Goal: Task Accomplishment & Management: Manage account settings

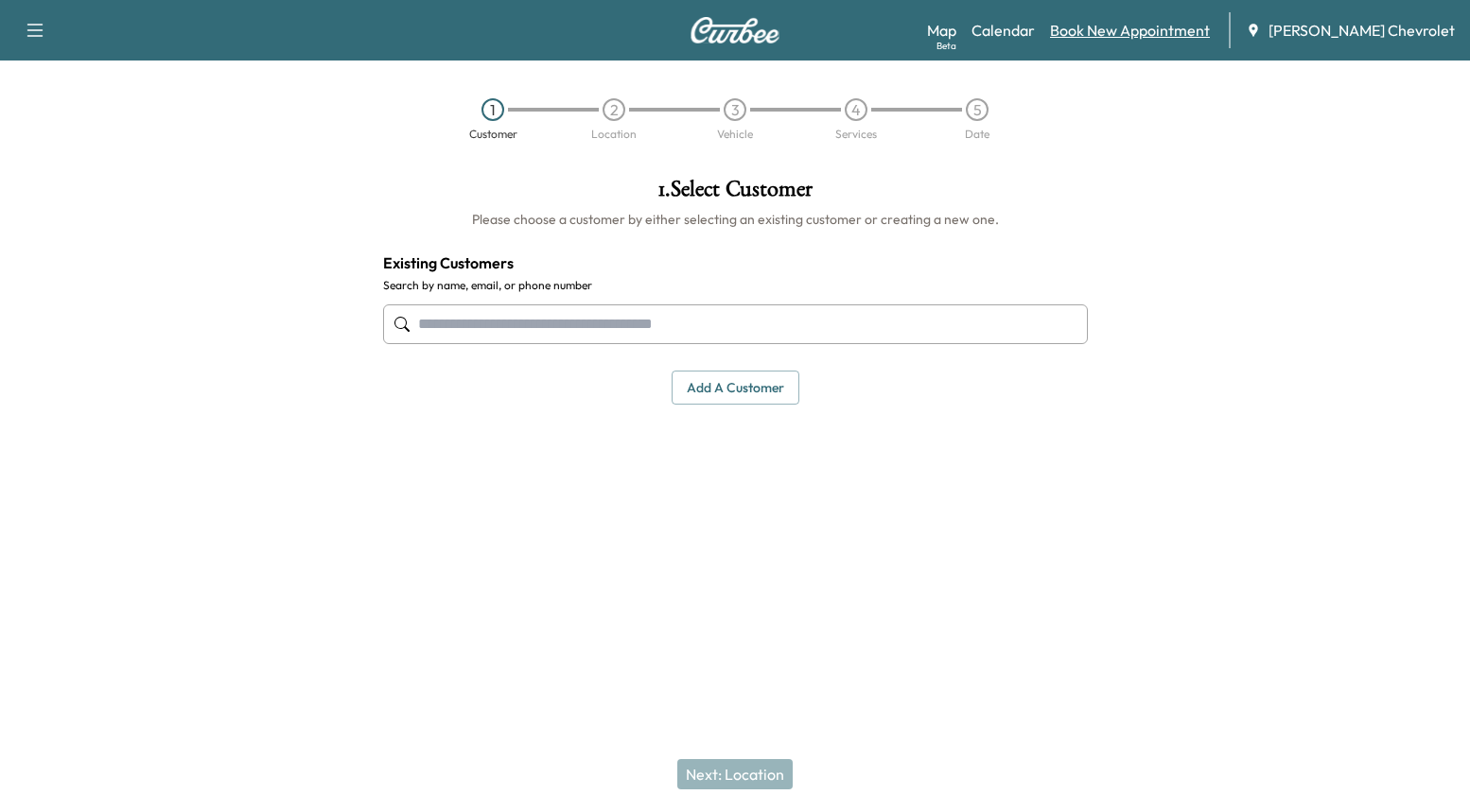
click at [1136, 33] on link "Book New Appointment" at bounding box center [1129, 31] width 160 height 23
click at [1034, 38] on link "Calendar" at bounding box center [1003, 31] width 63 height 23
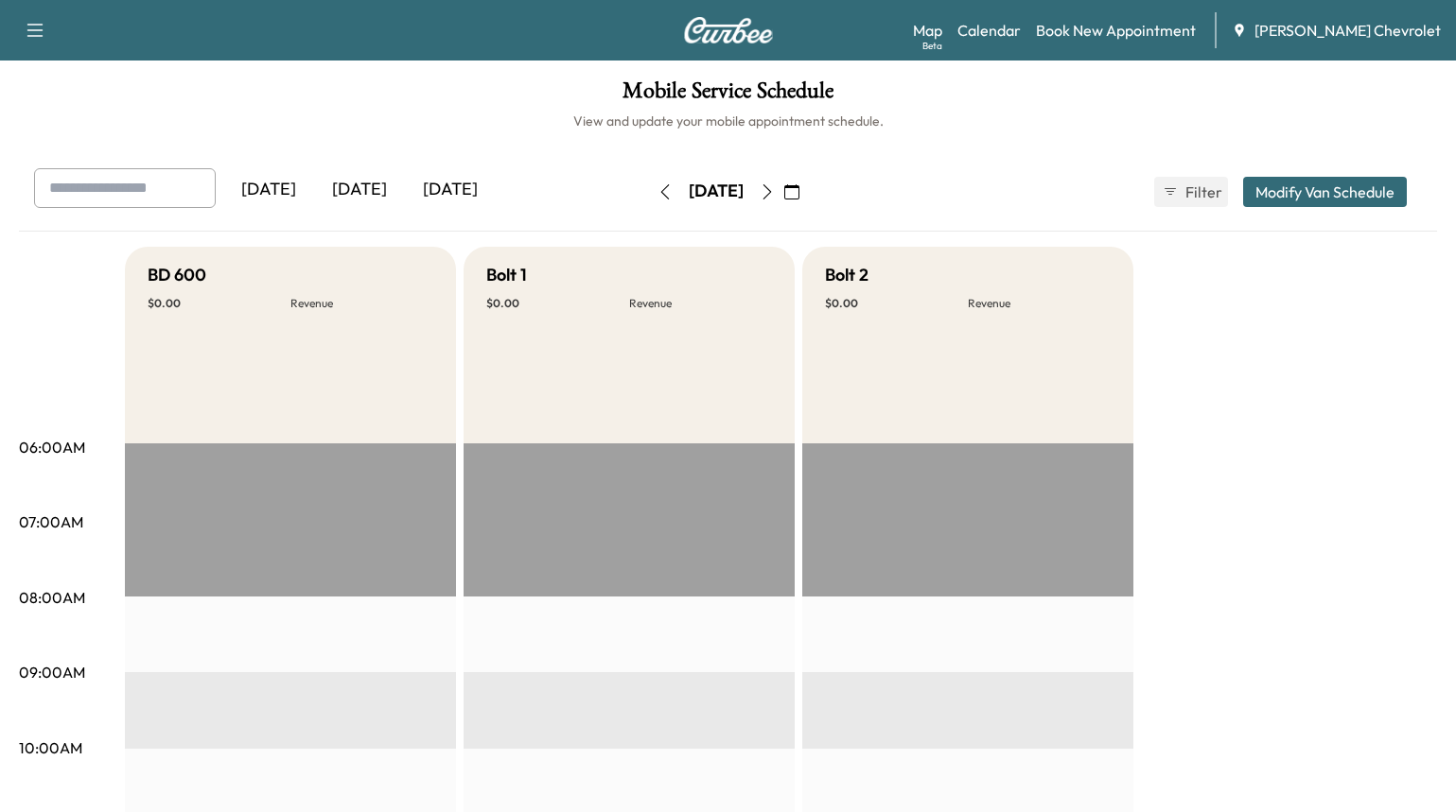
click at [771, 187] on icon "button" at bounding box center [766, 192] width 9 height 15
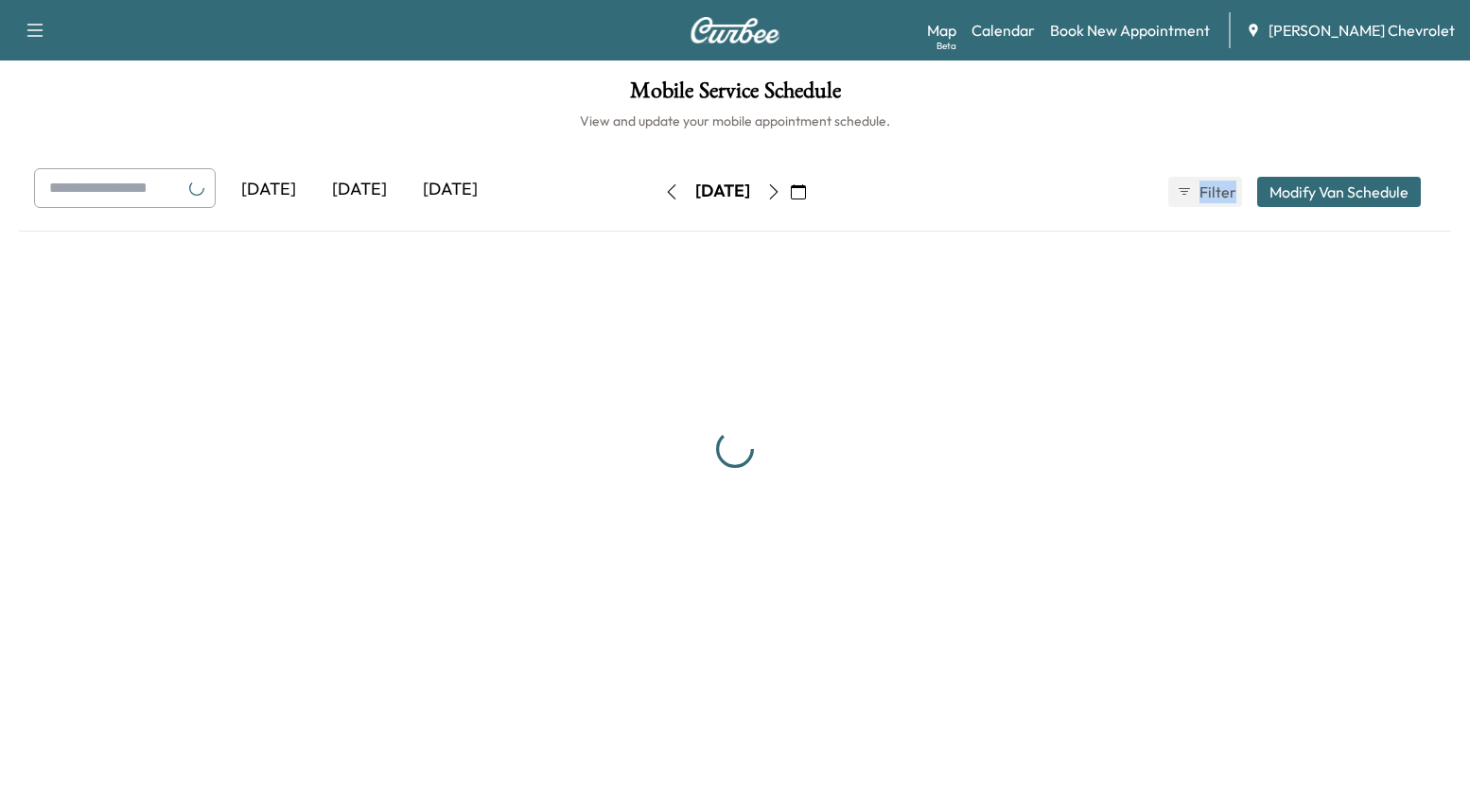
click at [790, 187] on div "[DATE]" at bounding box center [722, 191] width 135 height 30
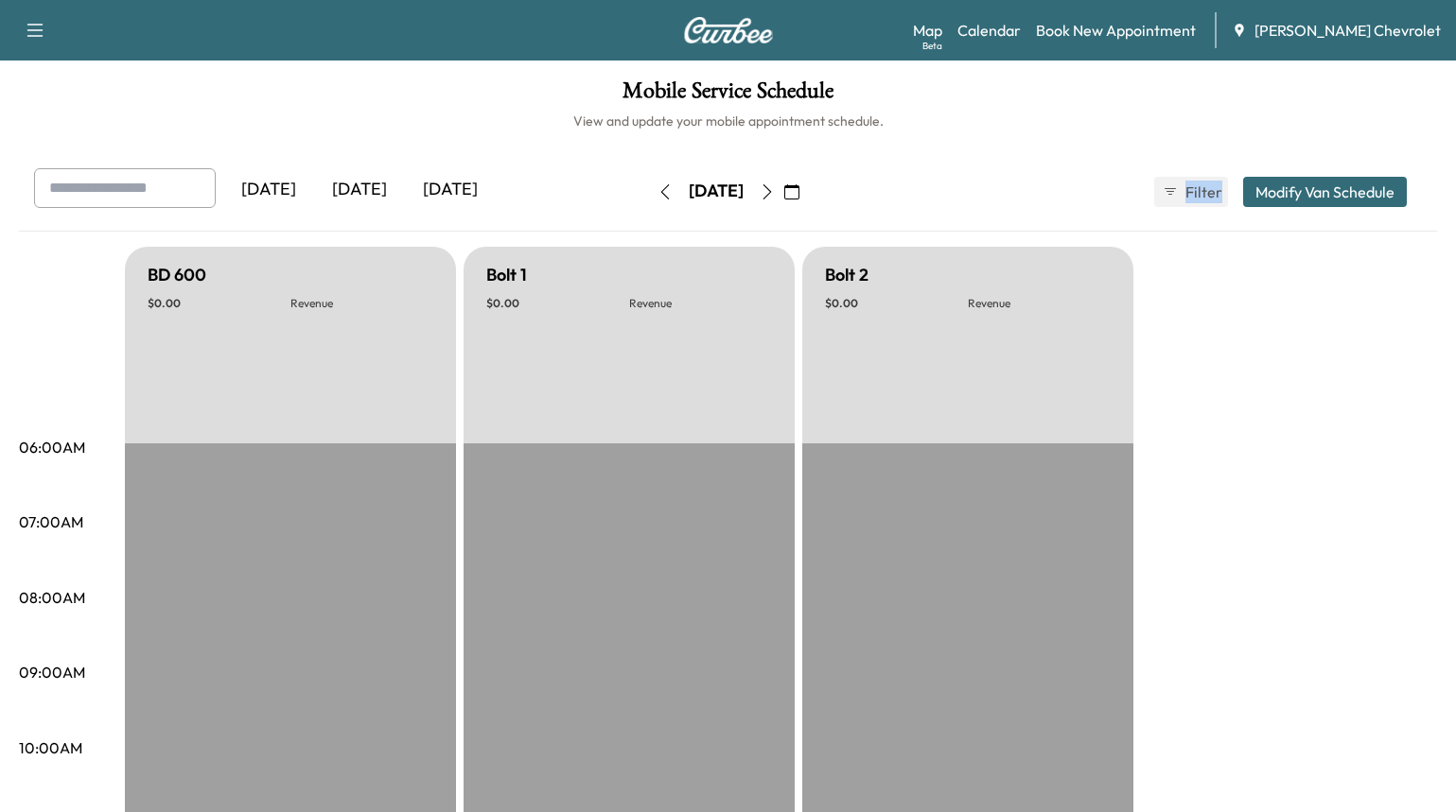
click at [775, 187] on icon "button" at bounding box center [767, 192] width 15 height 15
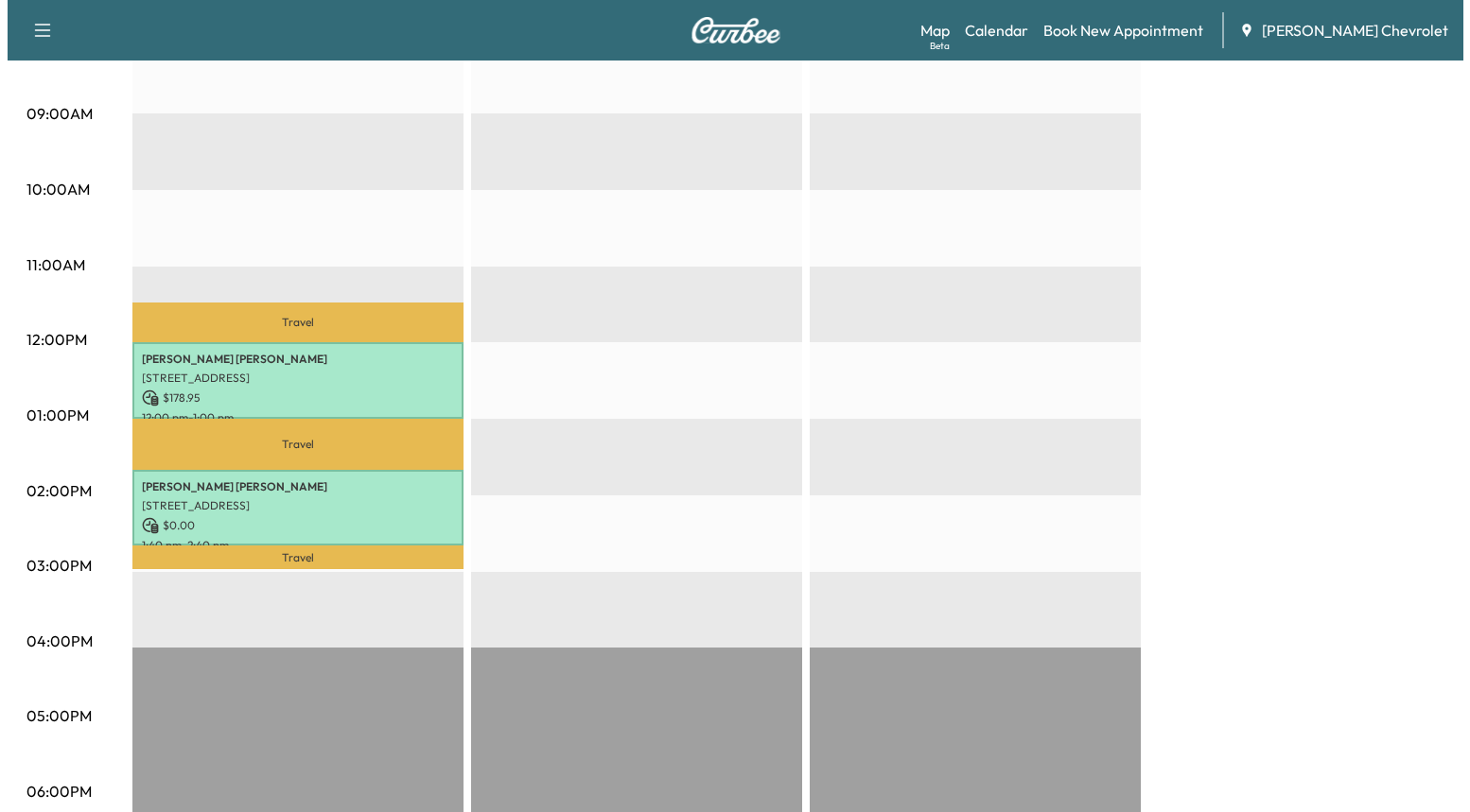
scroll to position [568, 0]
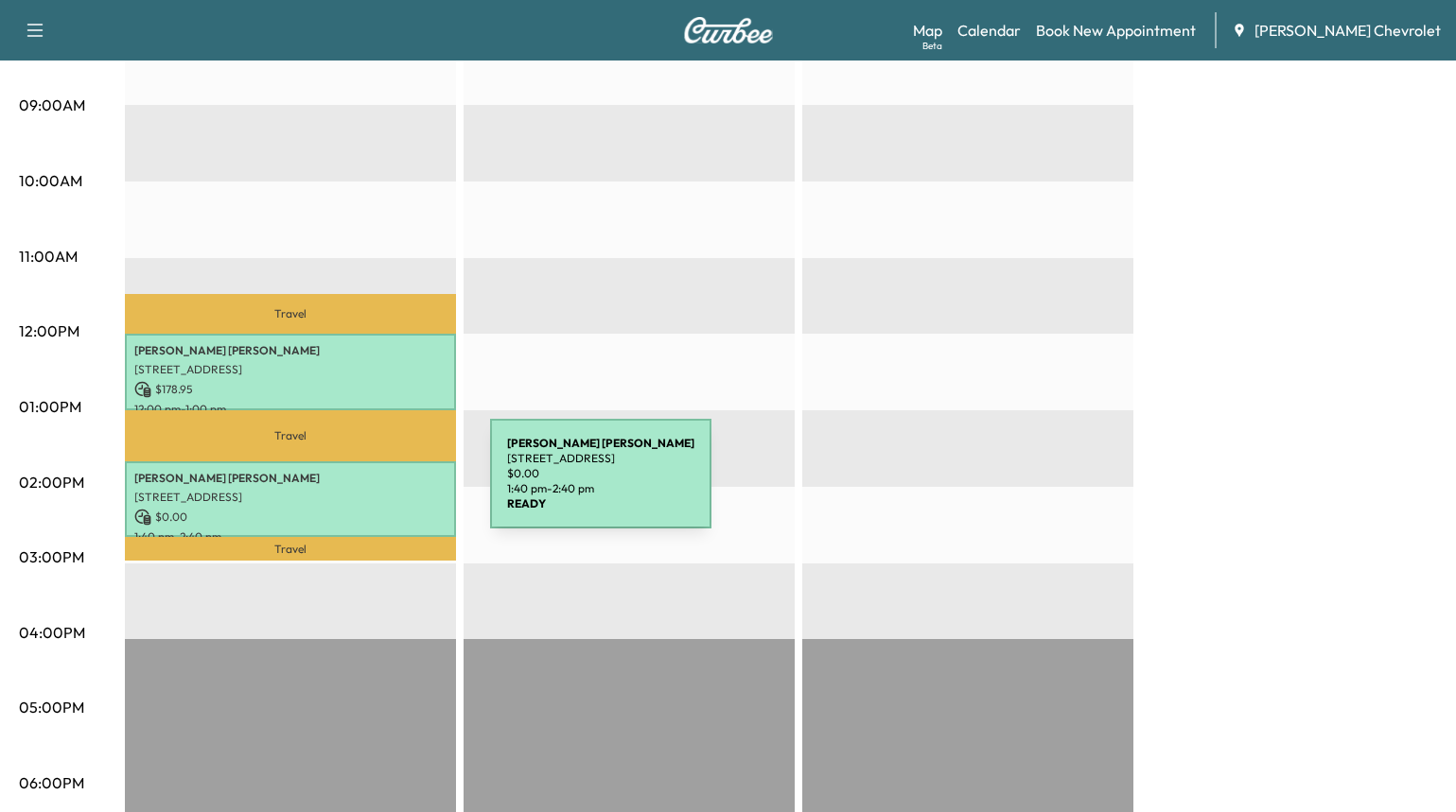
click at [348, 490] on p "[STREET_ADDRESS]" at bounding box center [291, 497] width 312 height 15
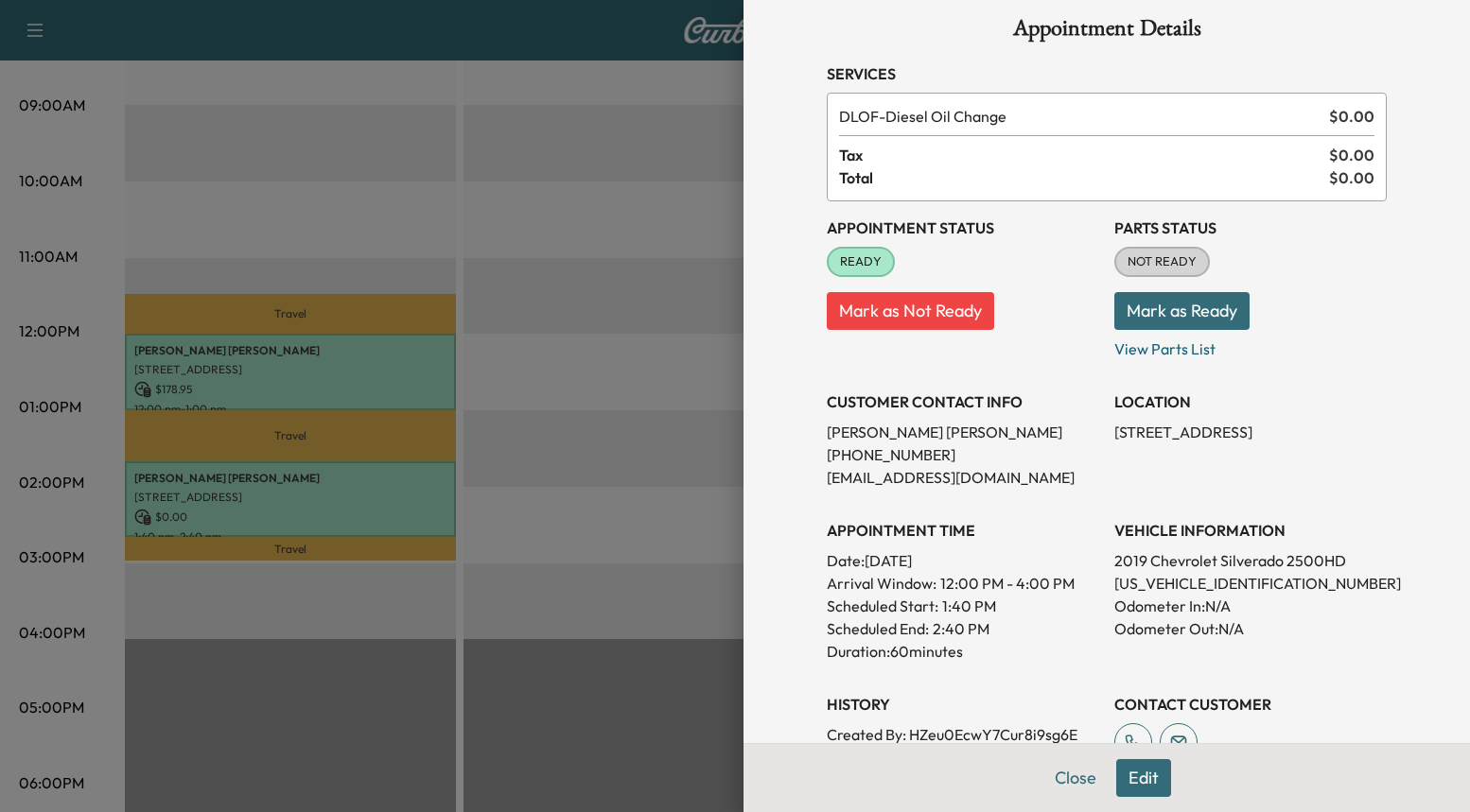
scroll to position [0, 0]
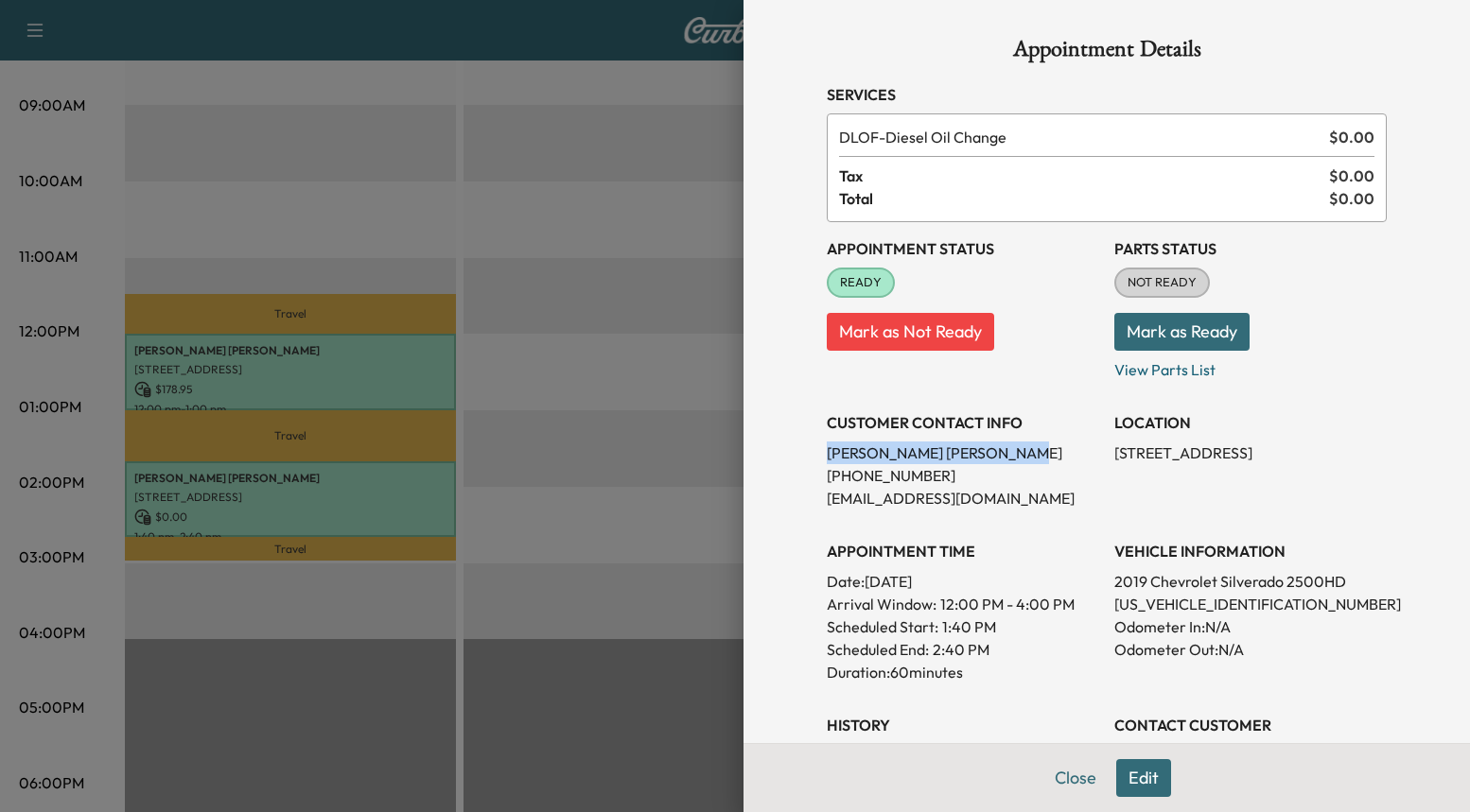
drag, startPoint x: 811, startPoint y: 453, endPoint x: 978, endPoint y: 450, distance: 167.0
click at [978, 450] on div "Appointment Details Services DLOF - Diesel Oil Change $ 0.00 Tax $ 0.00 Total $…" at bounding box center [1106, 547] width 605 height 1096
copy p "[PERSON_NAME]"
drag, startPoint x: 1183, startPoint y: 605, endPoint x: 1256, endPoint y: 599, distance: 73.2
click at [1256, 599] on p "[US_VEHICLE_IDENTIFICATION_NUMBER]" at bounding box center [1250, 604] width 272 height 23
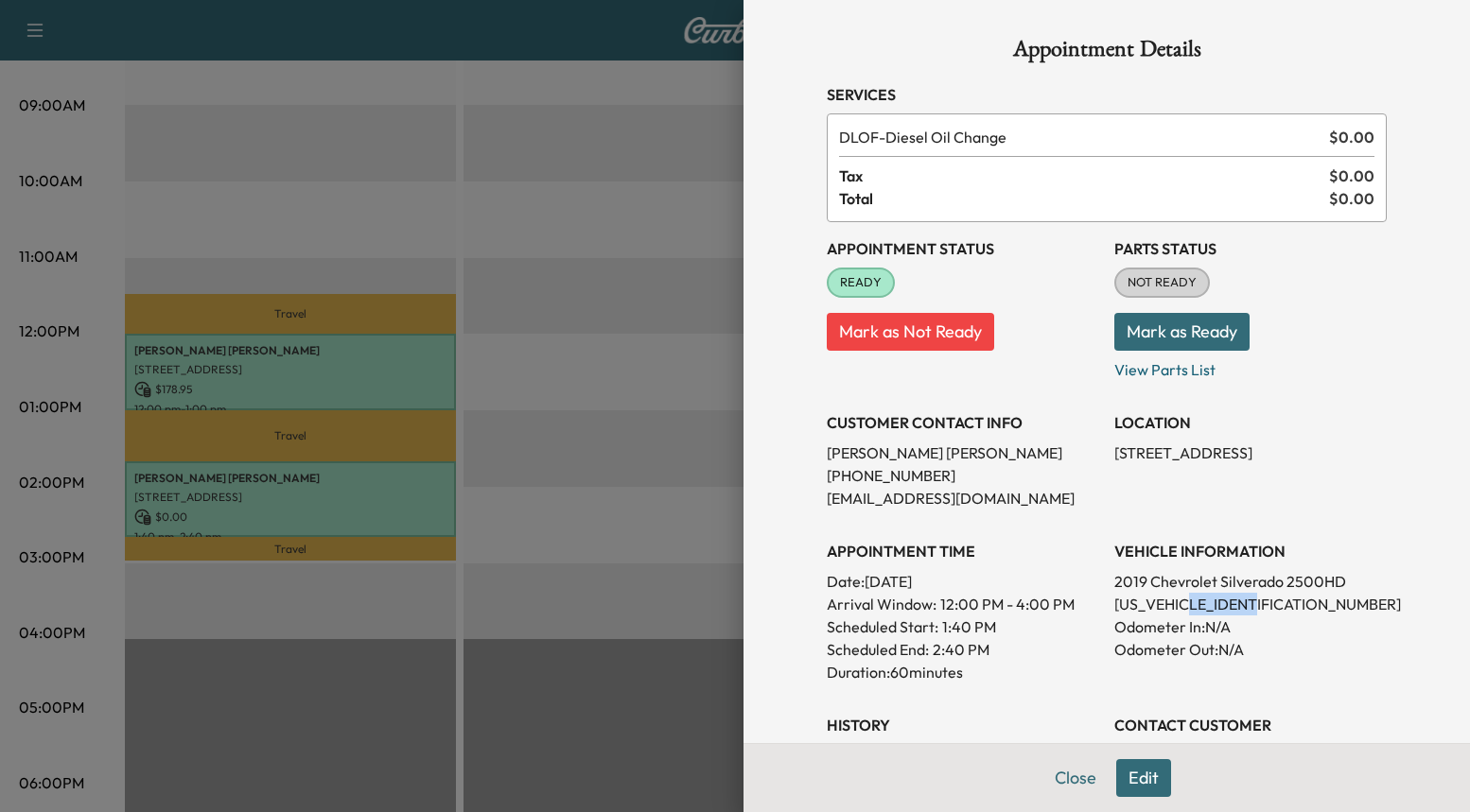
copy p "KF140312"
